Goal: Check status: Check status

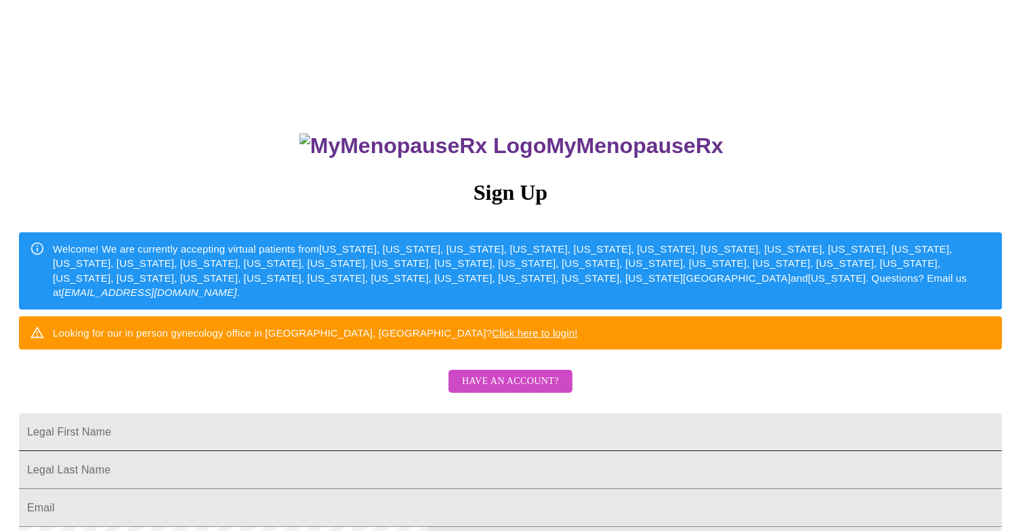
click at [442, 451] on input "Legal First Name" at bounding box center [510, 432] width 983 height 38
click at [501, 390] on span "Have an account?" at bounding box center [510, 381] width 97 height 17
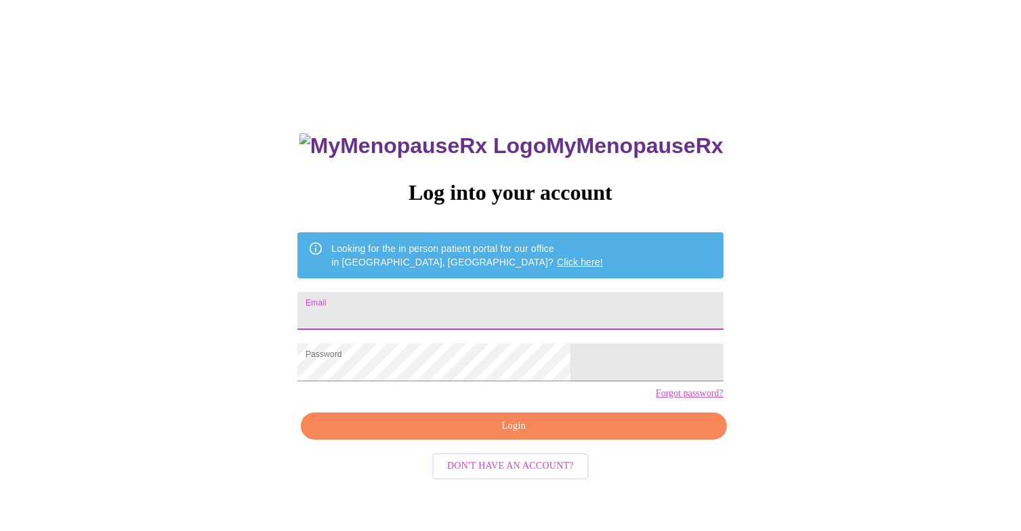
click at [438, 295] on input "Email" at bounding box center [510, 311] width 426 height 38
click at [435, 308] on input "Email" at bounding box center [510, 311] width 426 height 38
type input "[EMAIL_ADDRESS][DOMAIN_NAME]"
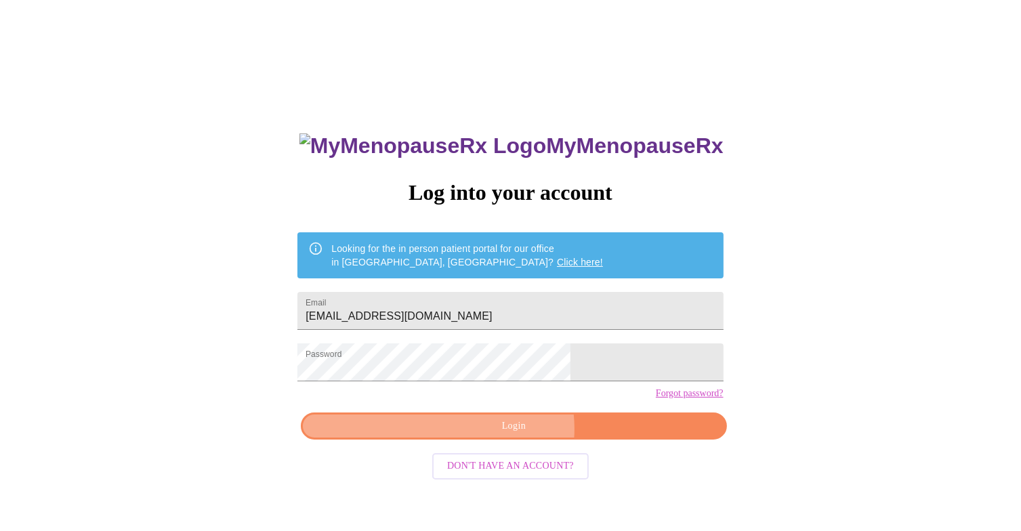
click at [511, 435] on span "Login" at bounding box center [513, 426] width 394 height 17
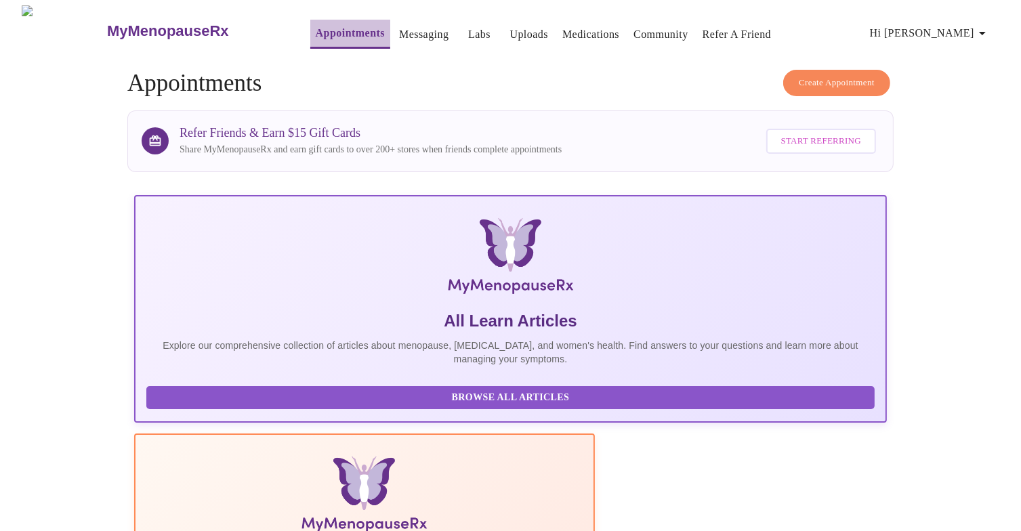
click at [327, 28] on link "Appointments" at bounding box center [350, 33] width 69 height 19
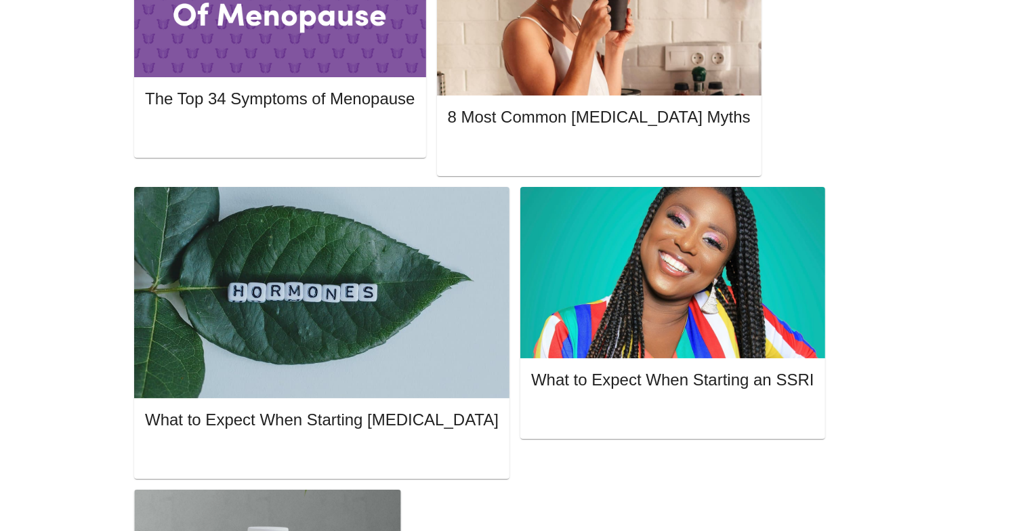
scroll to position [749, 0]
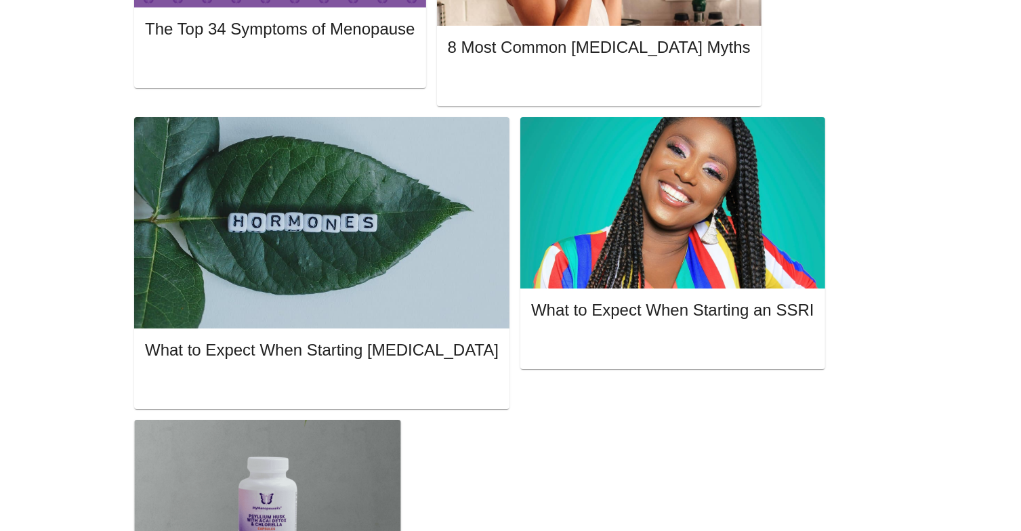
scroll to position [870, 0]
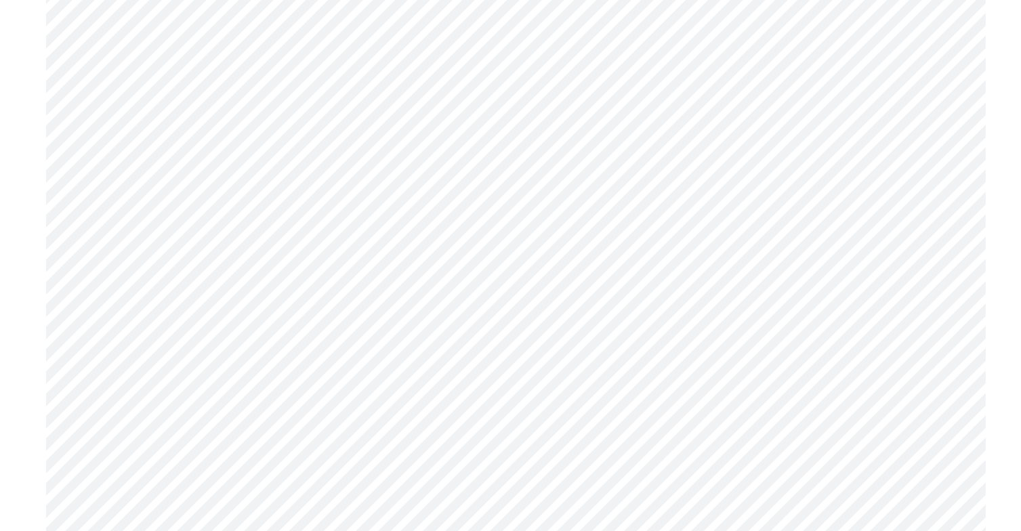
scroll to position [4065, 0]
